Goal: Find specific page/section: Find specific page/section

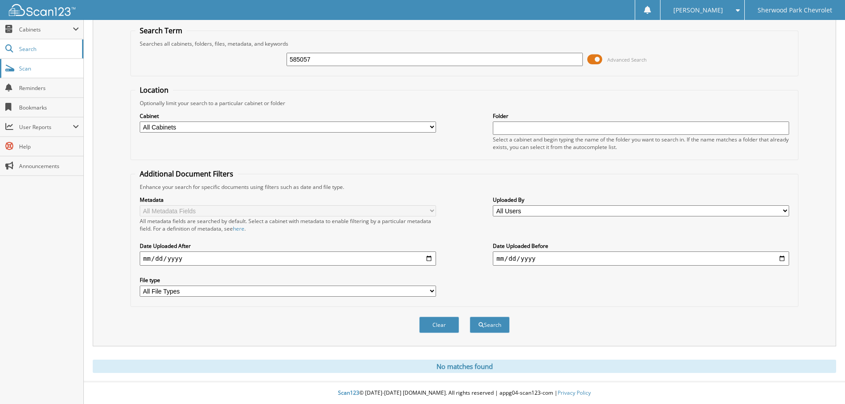
click at [39, 65] on span "Scan" at bounding box center [49, 69] width 60 height 8
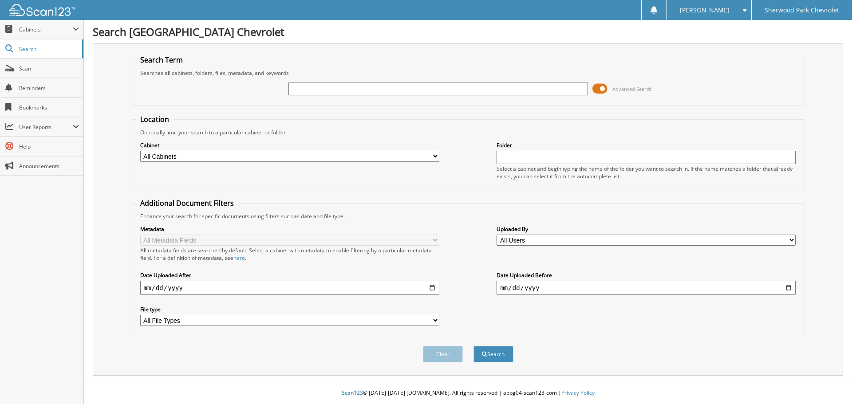
click at [299, 87] on input "text" at bounding box center [437, 88] width 299 height 13
type input "585265"
click at [474, 346] on button "Search" at bounding box center [494, 354] width 40 height 16
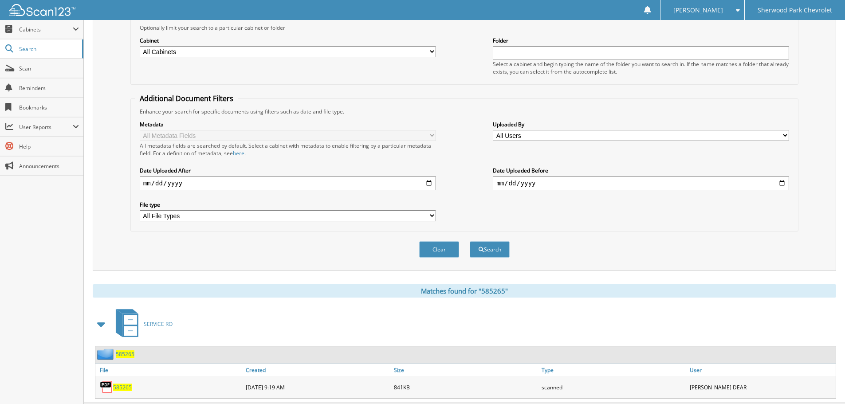
scroll to position [126, 0]
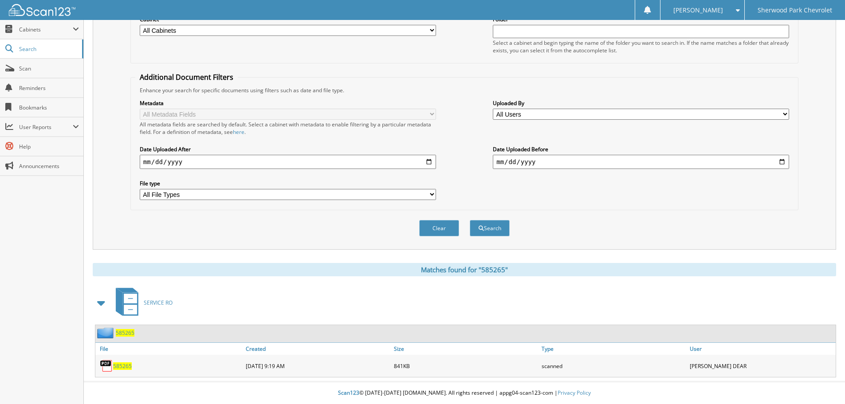
click at [124, 331] on span "585265" at bounding box center [125, 333] width 19 height 8
